Goal: Task Accomplishment & Management: Manage account settings

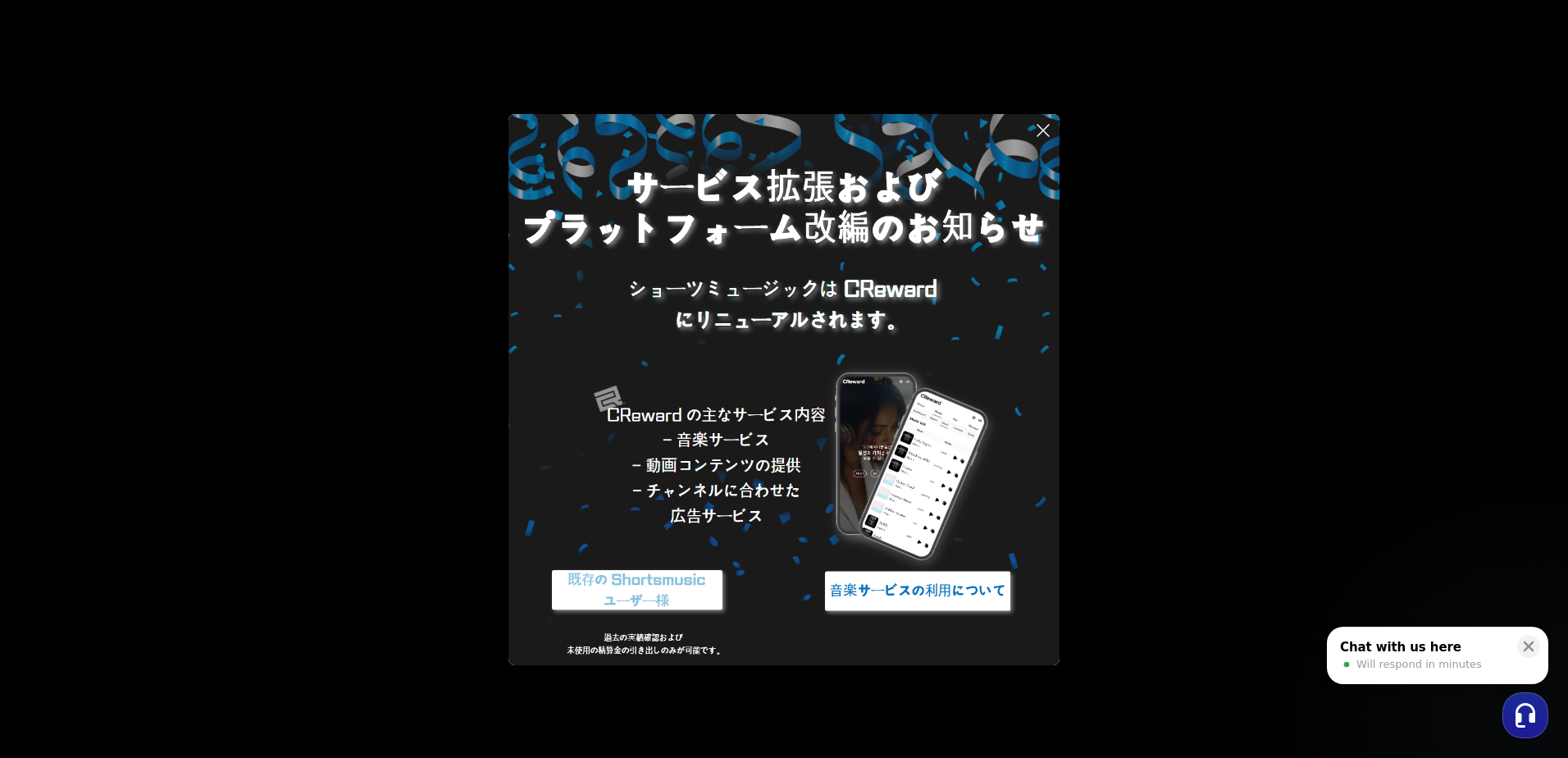
click at [666, 589] on img at bounding box center [638, 591] width 205 height 61
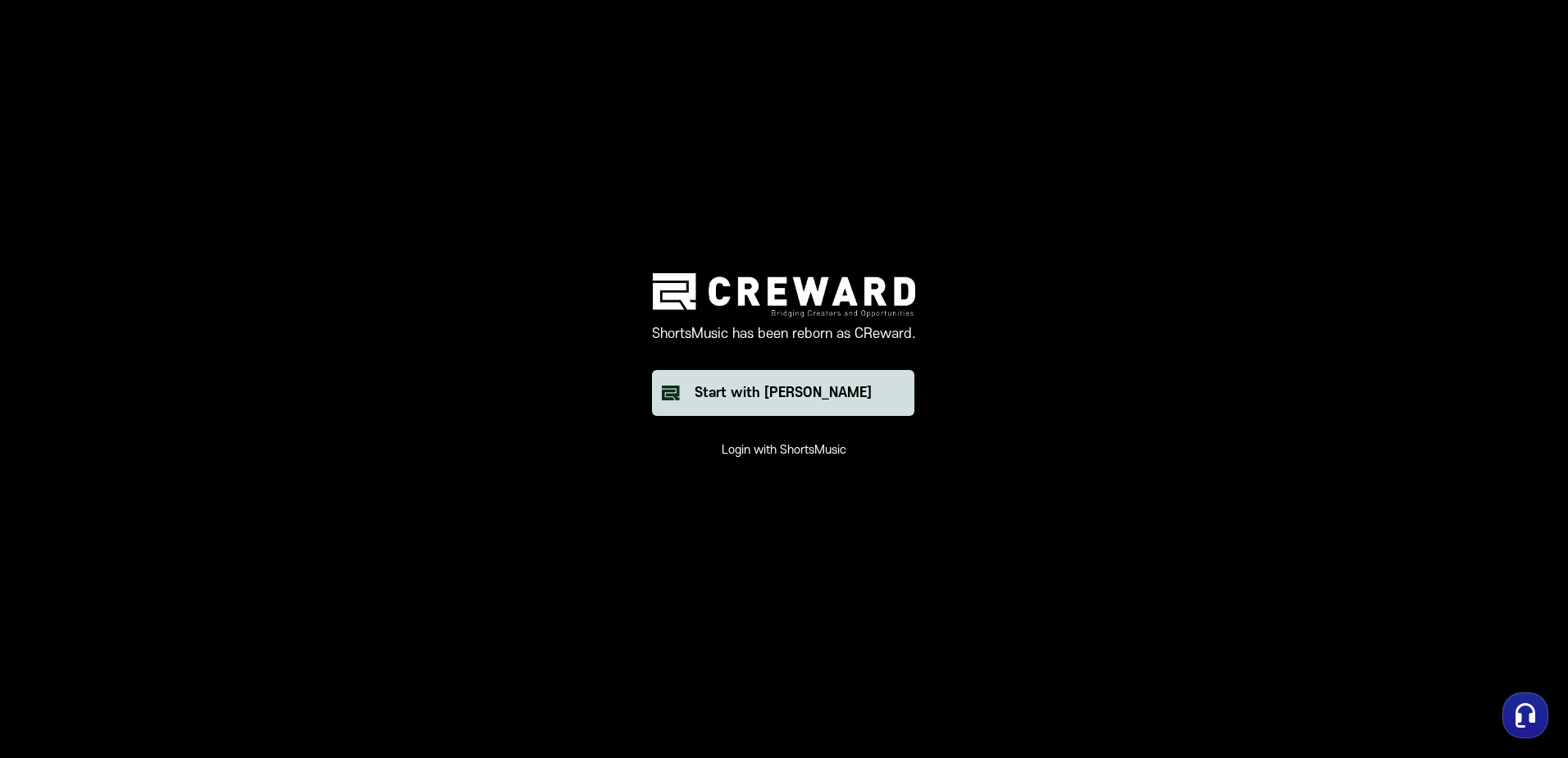
click at [784, 398] on div "Start with [PERSON_NAME]" at bounding box center [783, 393] width 177 height 20
